Goal: Find specific page/section: Locate a particular part of the current website

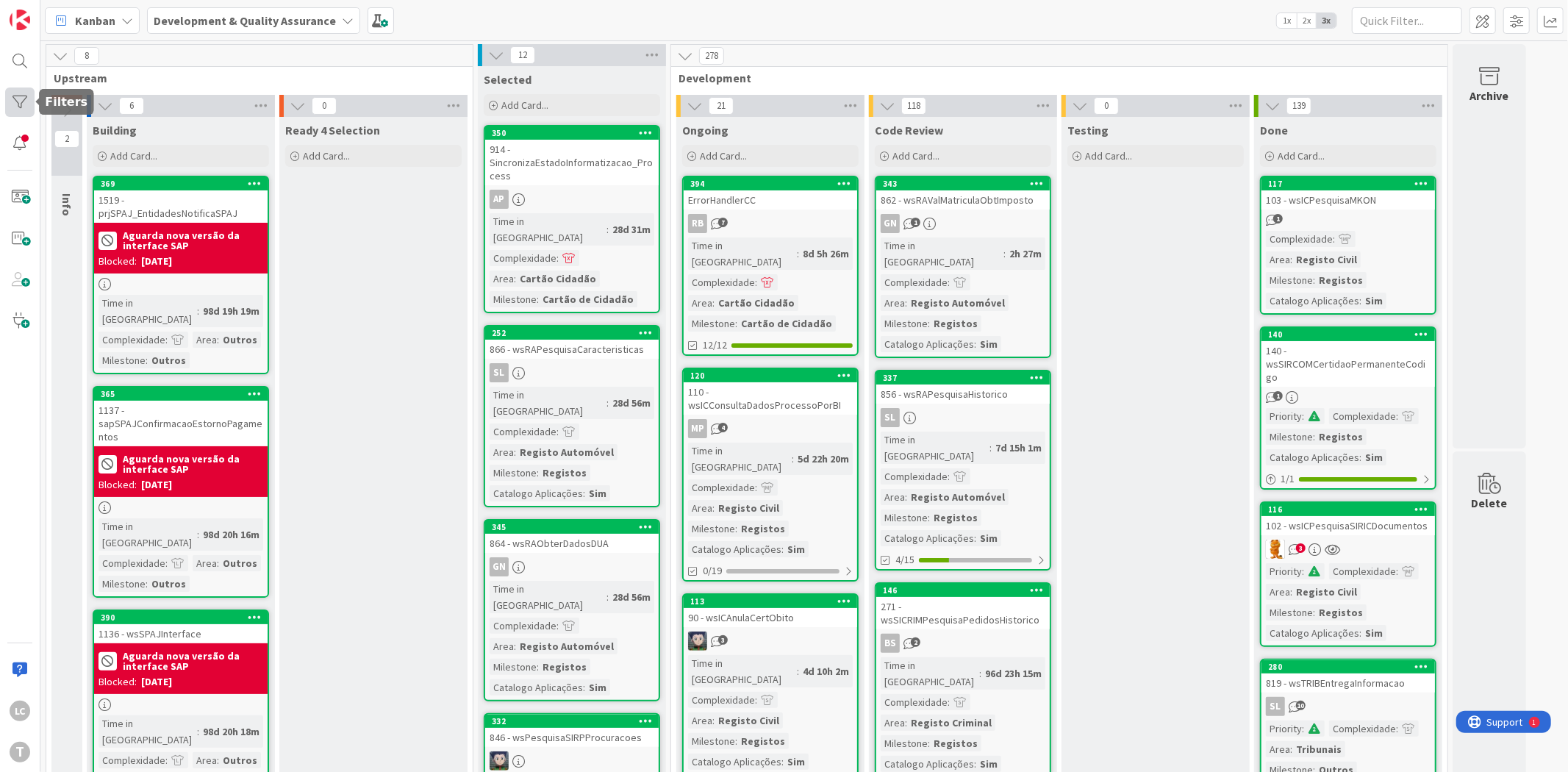
click at [24, 108] on div at bounding box center [19, 102] width 29 height 29
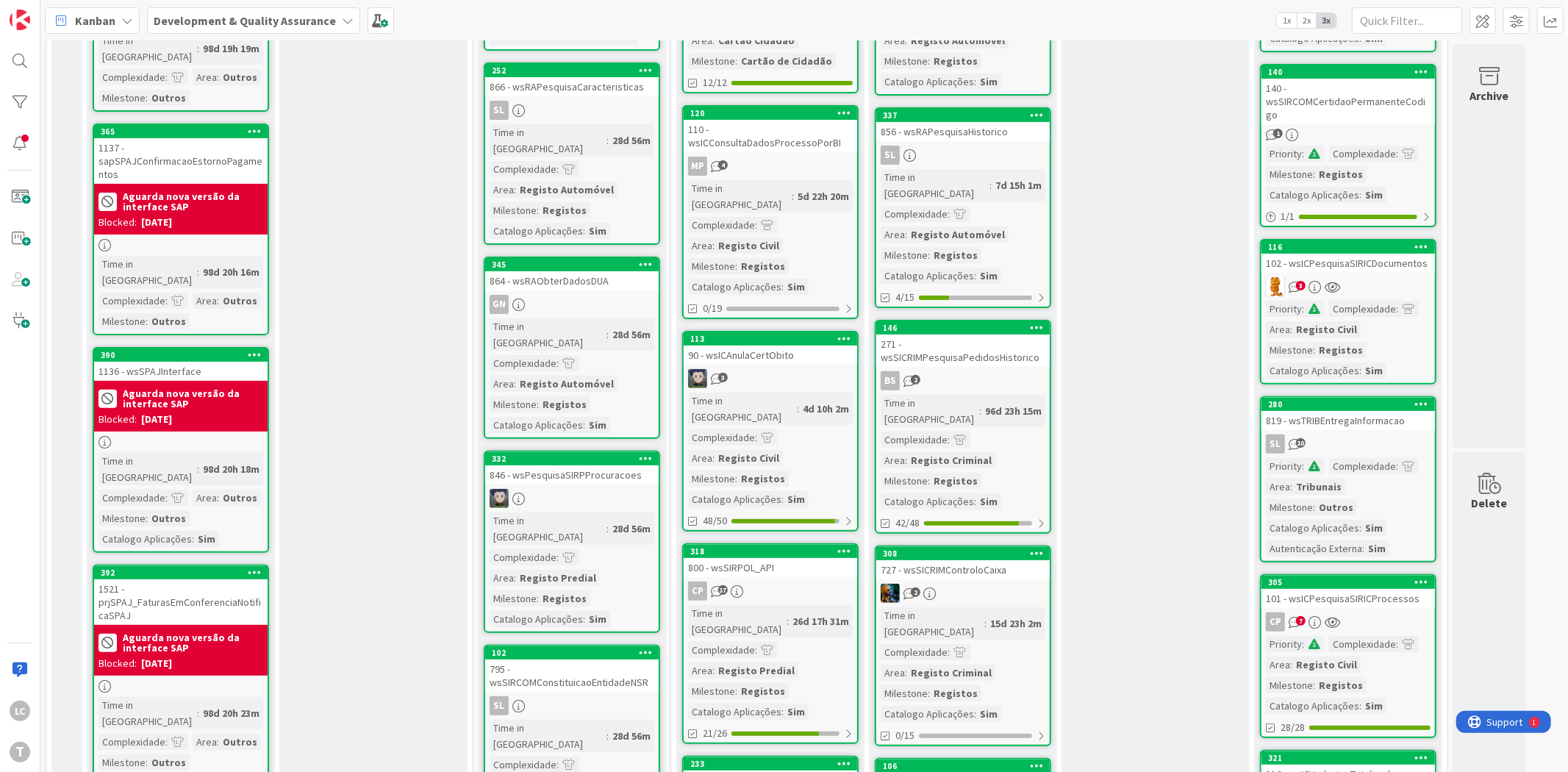
scroll to position [408, 0]
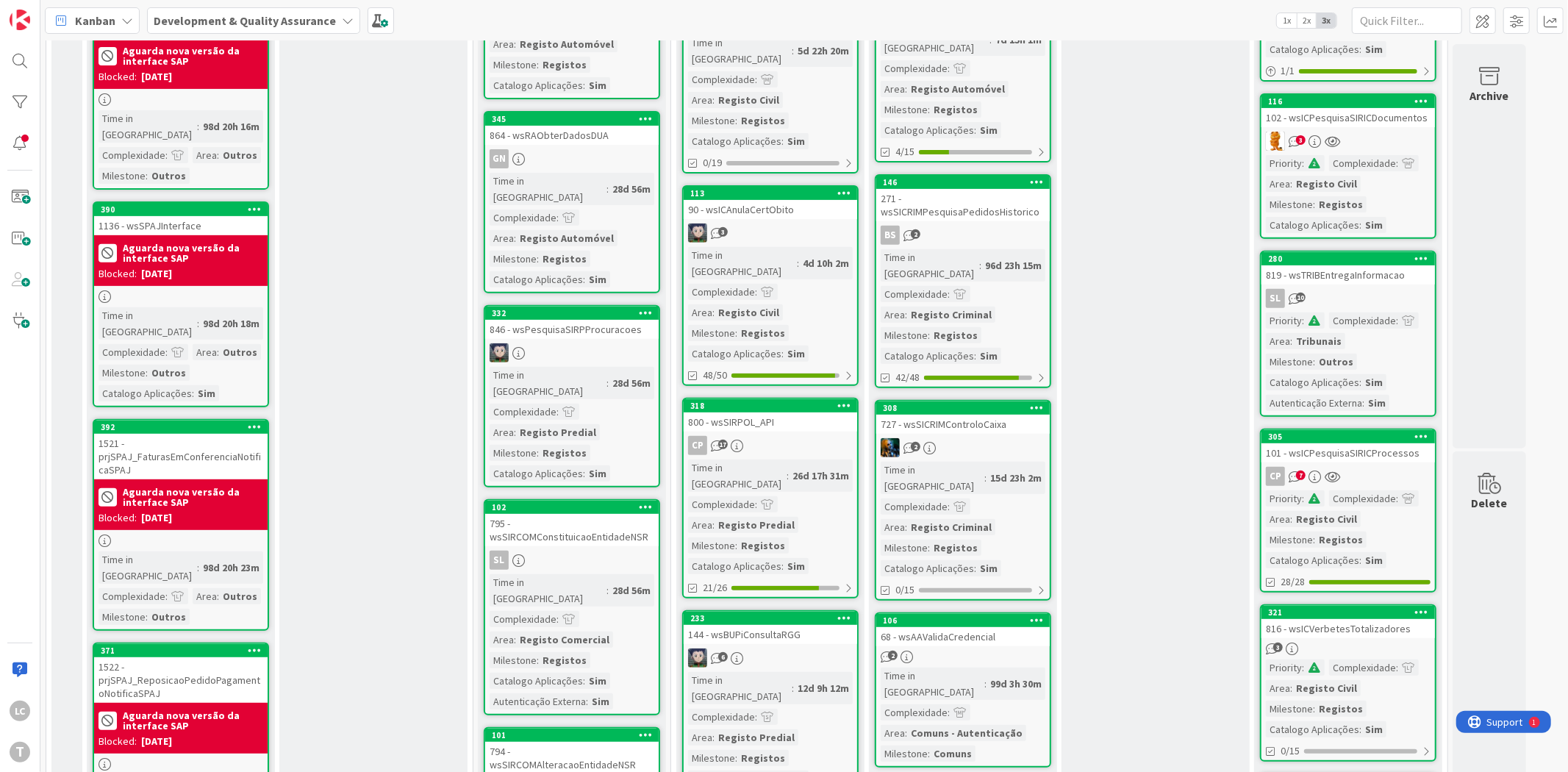
click at [574, 343] on div at bounding box center [572, 353] width 174 height 19
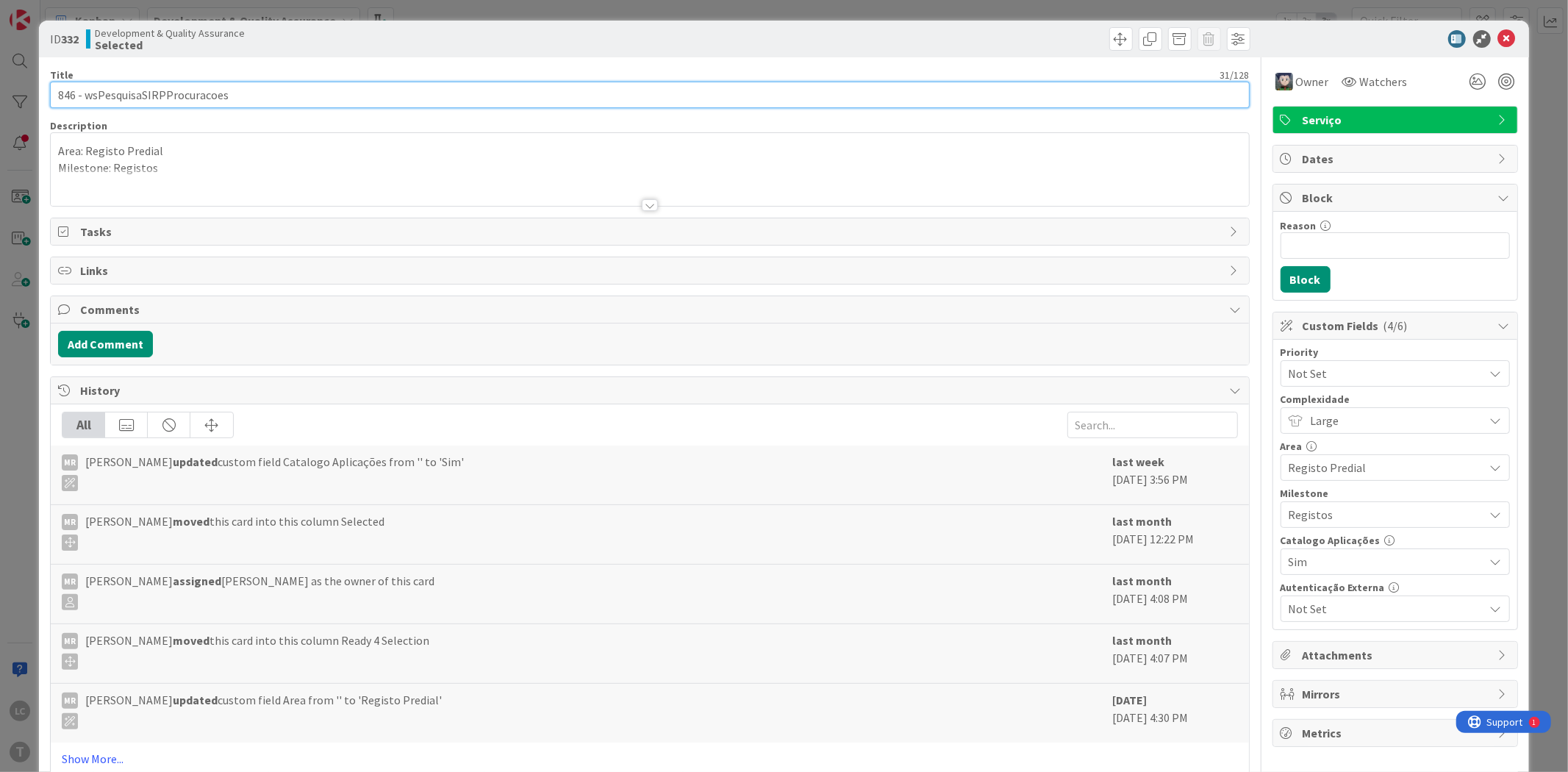
click at [203, 96] on input "846 - wsPesquisaSIRPProcuracoes" at bounding box center [649, 94] width 1199 height 26
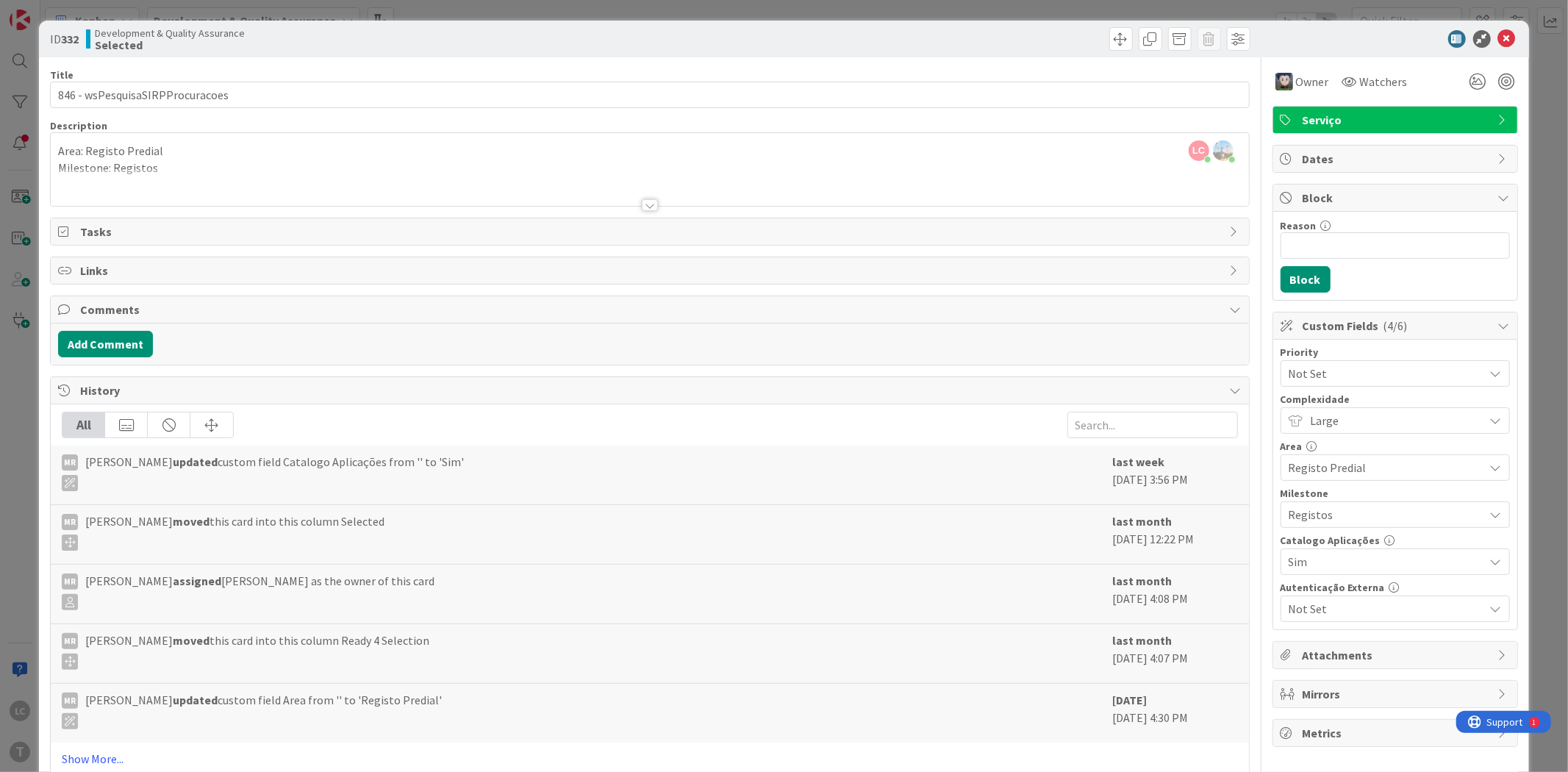
click at [8, 194] on div "ID 332 Development & Quality Assurance Selected Title 31 / 128 846 - wsPesquisa…" at bounding box center [784, 386] width 1568 height 772
